Goal: Task Accomplishment & Management: Use online tool/utility

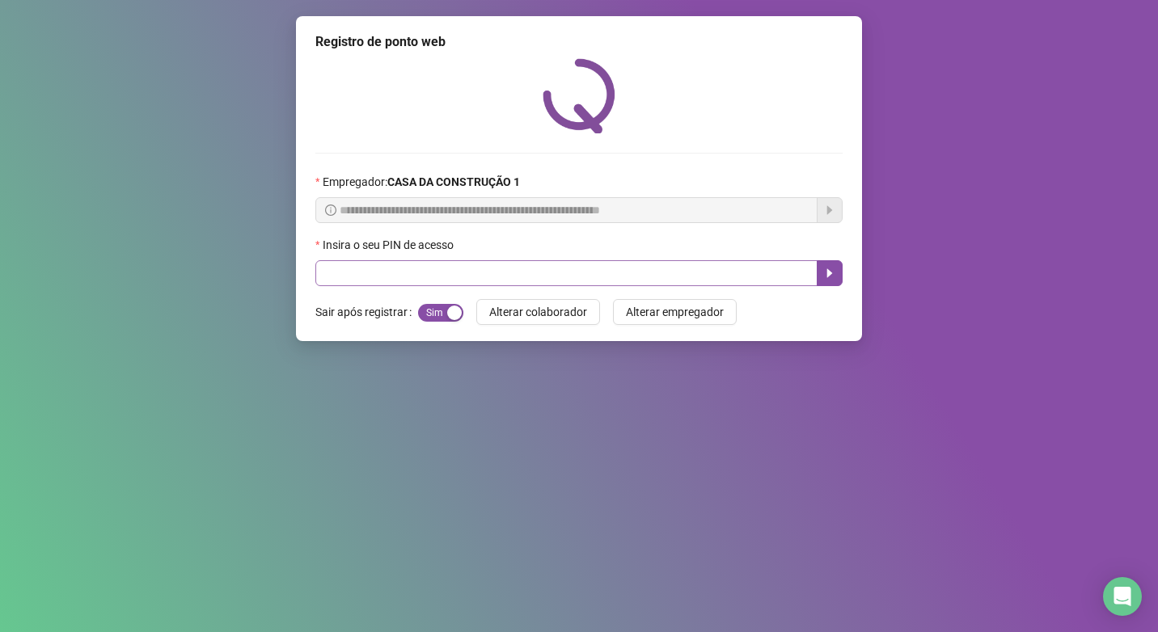
click at [445, 279] on input "text" at bounding box center [566, 273] width 502 height 26
type input "****"
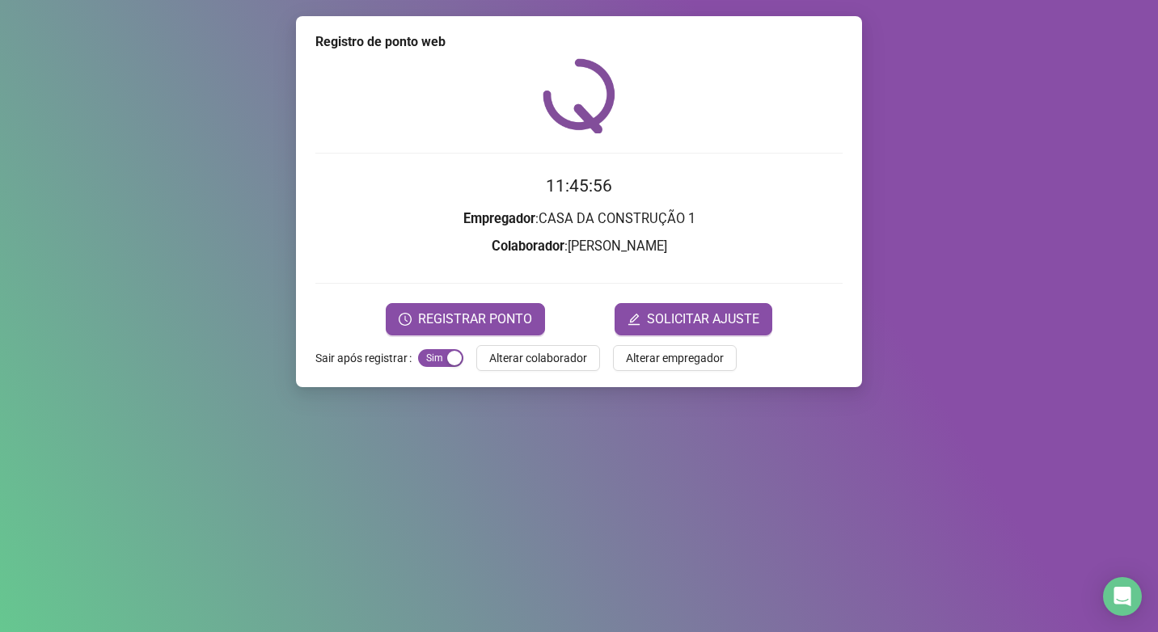
click at [476, 338] on div "Registro de ponto web 11:45:56 Empregador : CASA DA CONSTRUÇÃO 1 Colaborador : …" at bounding box center [579, 201] width 566 height 371
click at [478, 331] on button "REGISTRAR PONTO" at bounding box center [465, 319] width 159 height 32
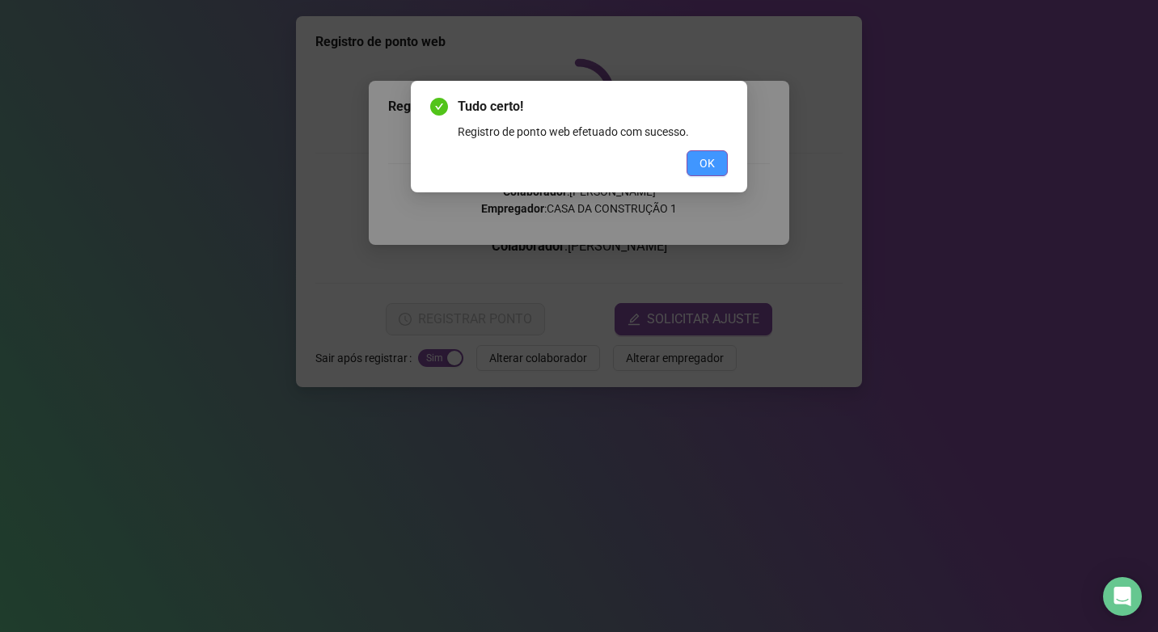
click at [700, 156] on span "OK" at bounding box center [706, 163] width 15 height 18
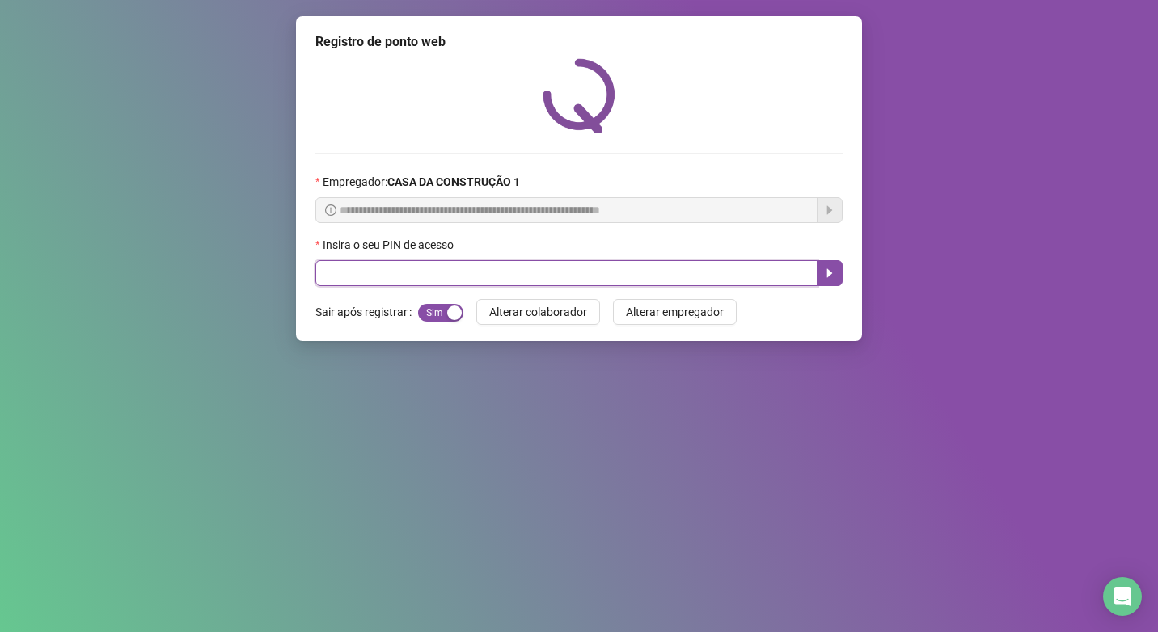
click at [490, 278] on input "text" at bounding box center [566, 273] width 502 height 26
type input "****"
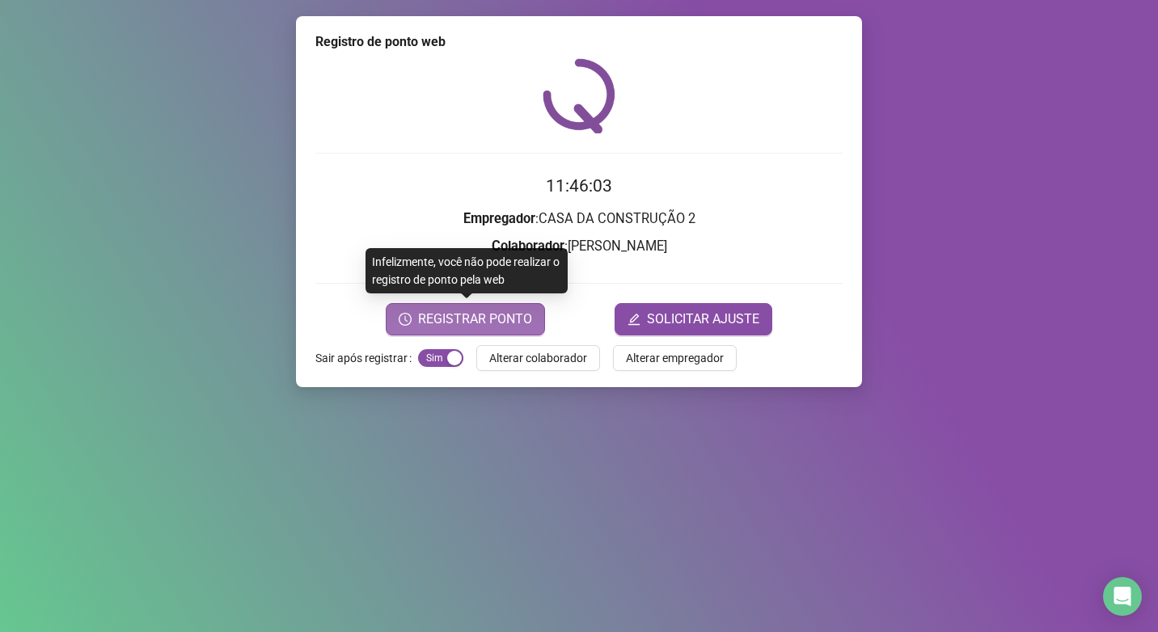
click at [482, 312] on span "REGISTRAR PONTO" at bounding box center [475, 319] width 114 height 19
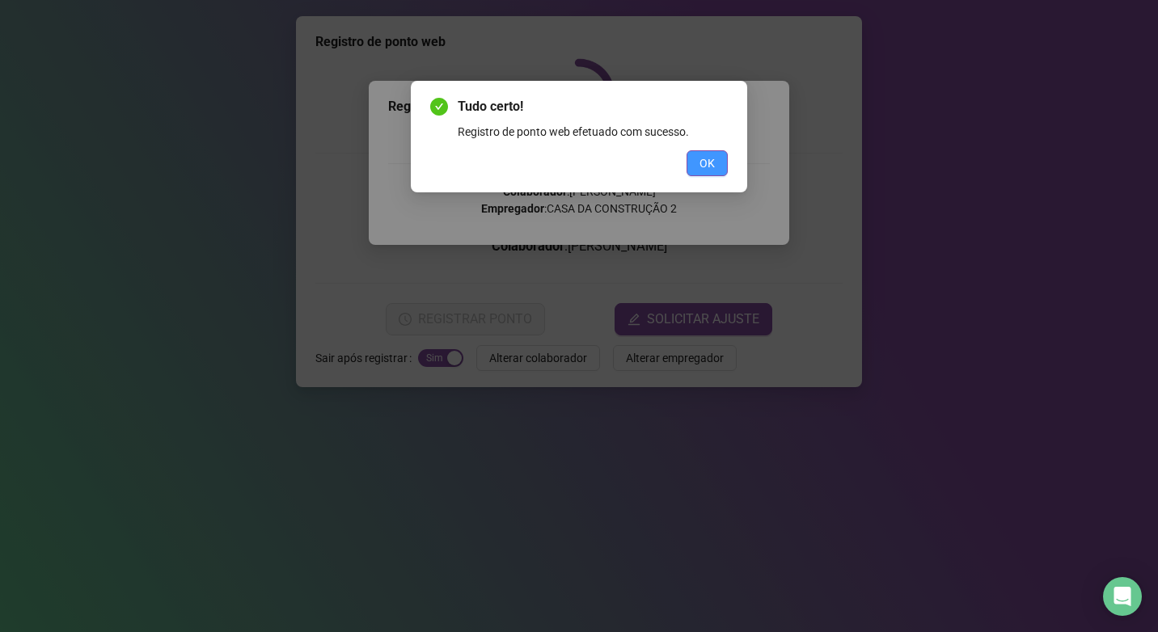
click at [704, 168] on span "OK" at bounding box center [706, 163] width 15 height 18
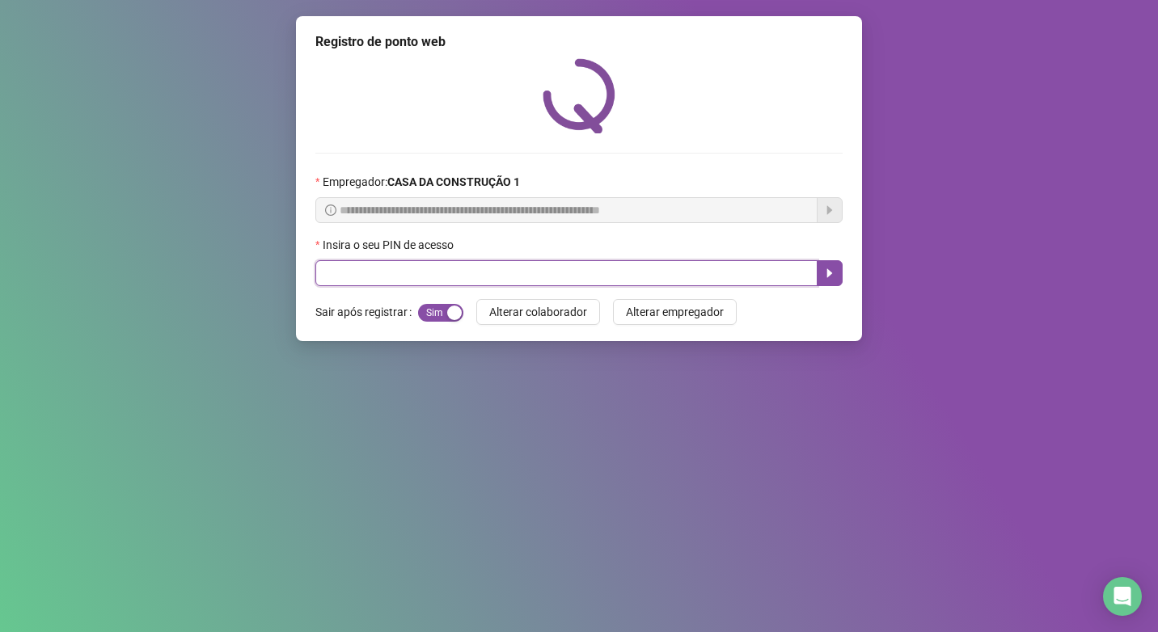
click at [600, 281] on input "text" at bounding box center [566, 273] width 502 height 26
type input "****"
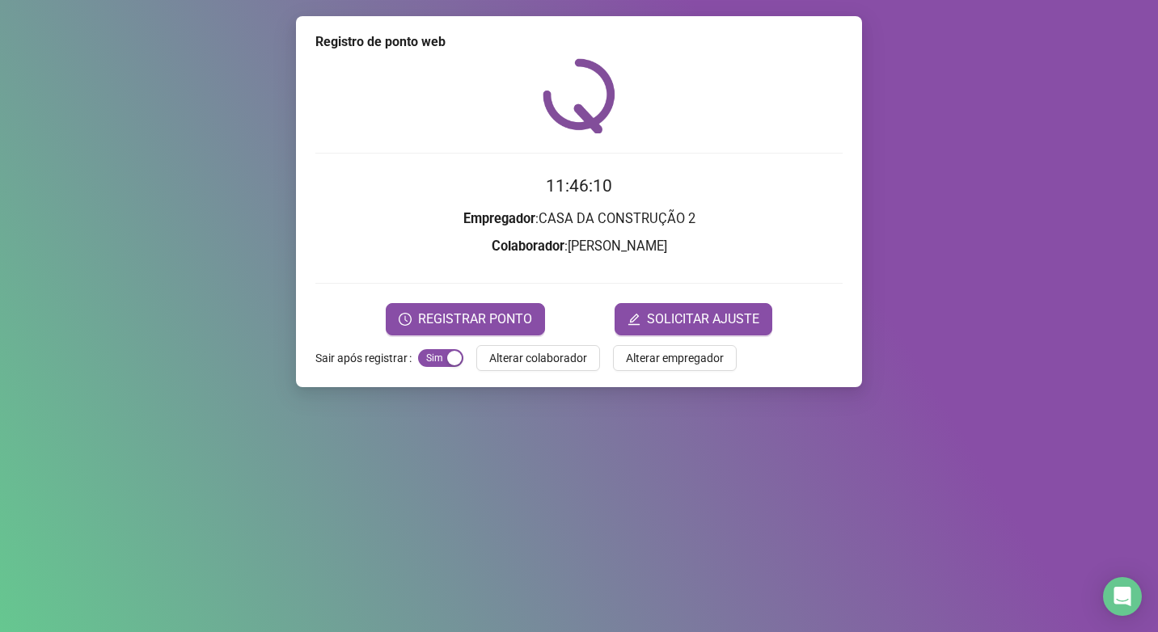
click at [506, 299] on form "11:46:10 Empregador : CASA DA CONSTRUÇÃO 2 Colaborador : [PERSON_NAME] REGISTRA…" at bounding box center [578, 254] width 527 height 162
click at [514, 306] on button "REGISTRAR PONTO" at bounding box center [465, 319] width 159 height 32
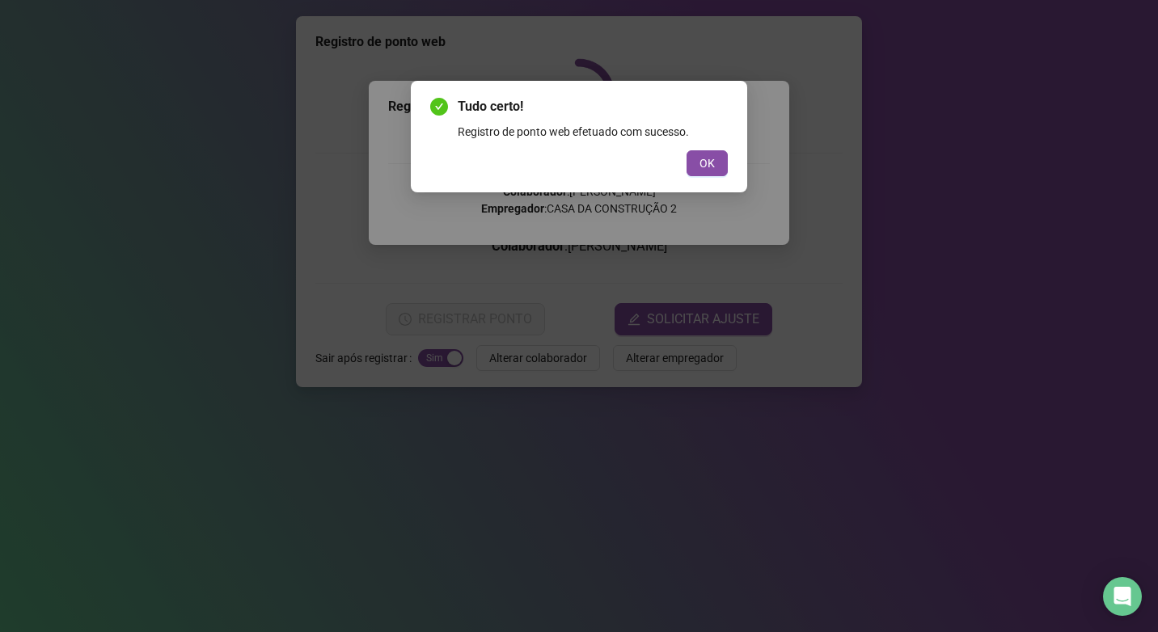
click at [716, 157] on button "OK" at bounding box center [707, 163] width 41 height 26
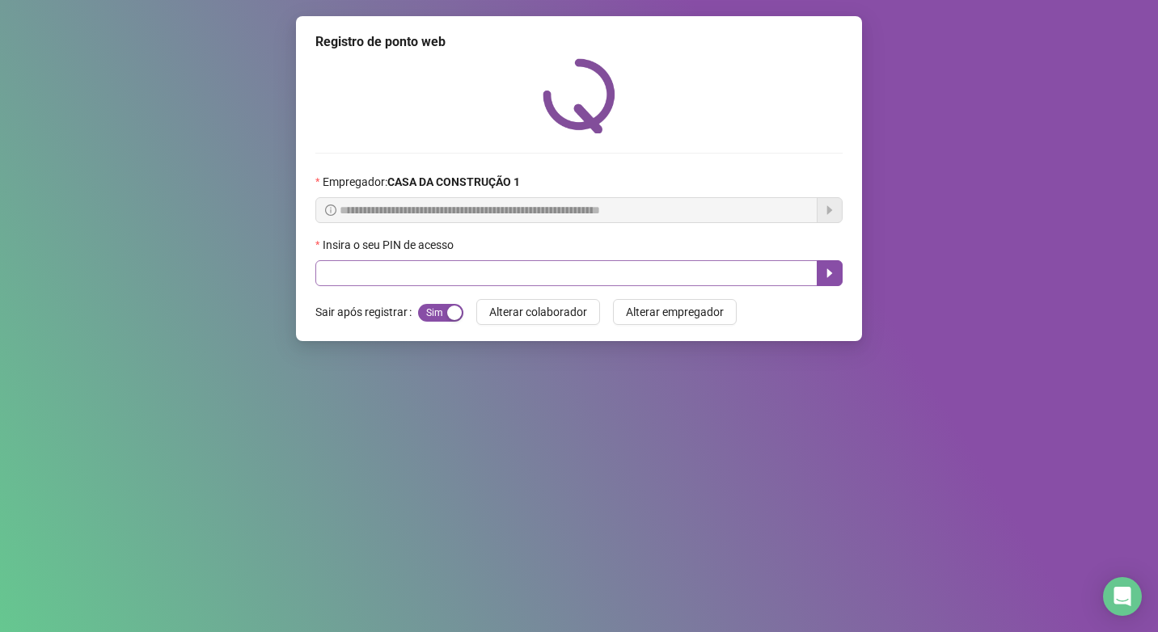
drag, startPoint x: 690, startPoint y: 256, endPoint x: 698, endPoint y: 269, distance: 15.3
click at [691, 258] on div "Insira o seu PIN de acesso" at bounding box center [578, 248] width 527 height 24
click at [698, 269] on input "text" at bounding box center [566, 273] width 502 height 26
